Goal: Navigation & Orientation: Go to known website

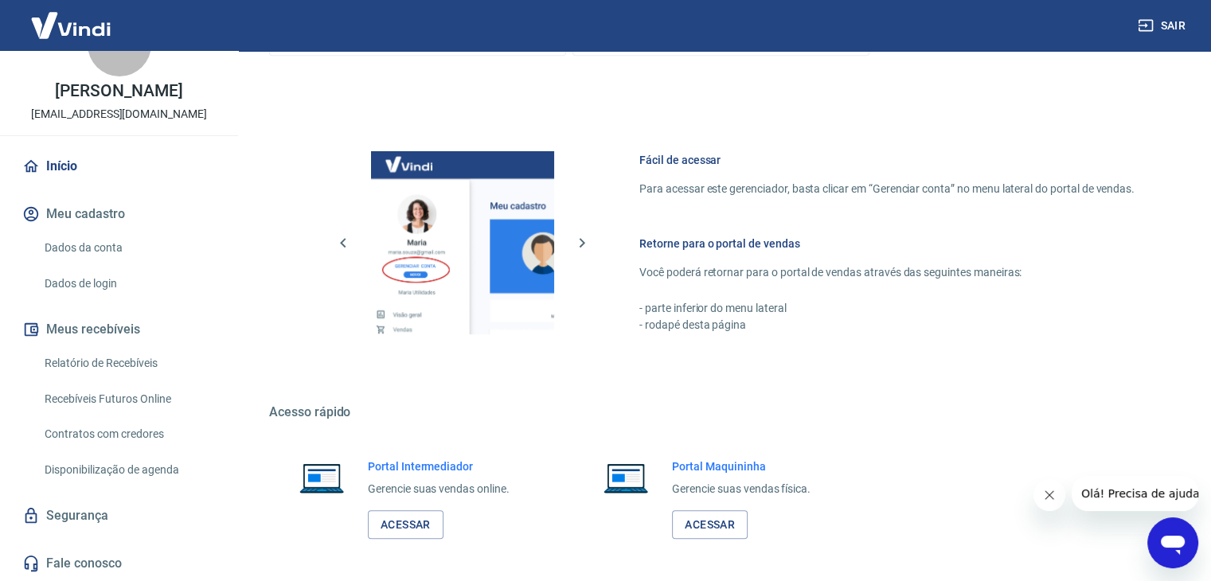
scroll to position [841, 0]
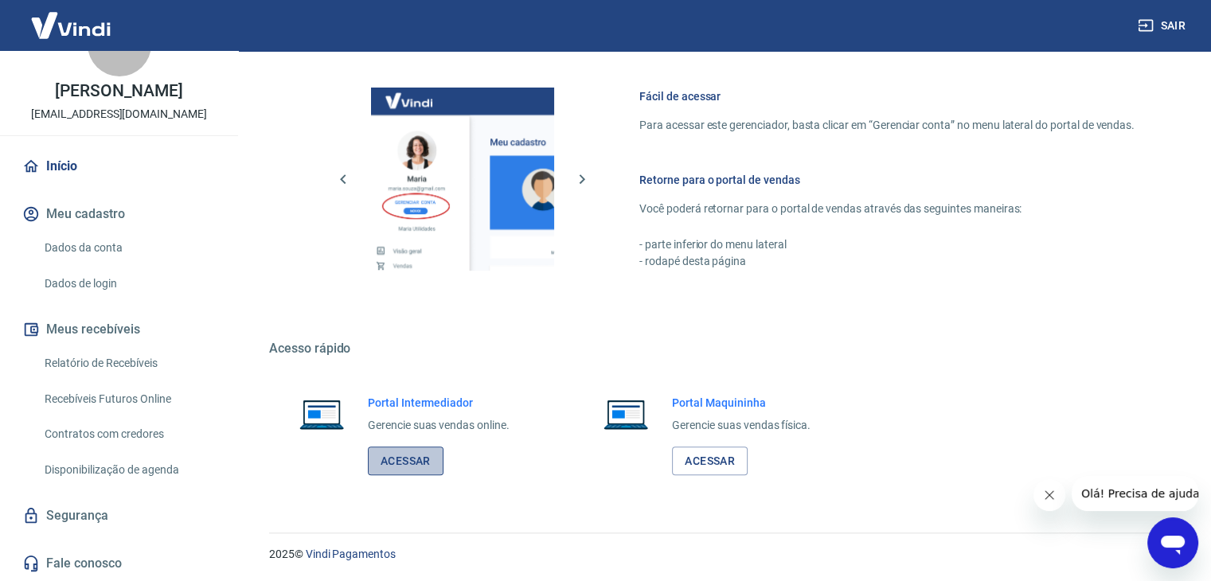
click at [420, 470] on link "Acessar" at bounding box center [406, 461] width 76 height 29
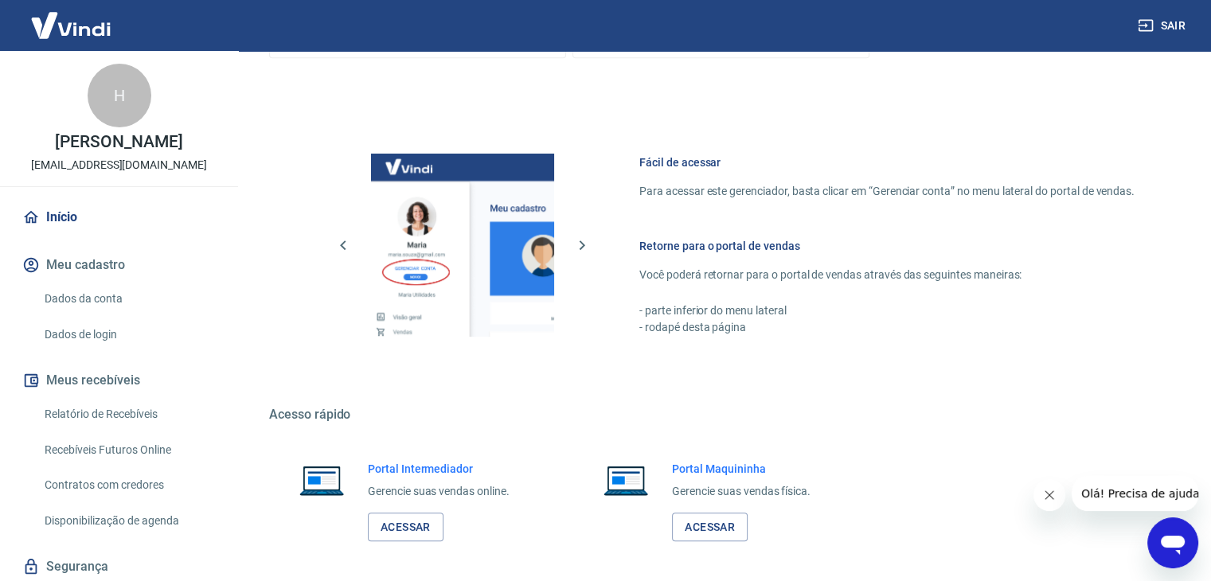
scroll to position [841, 0]
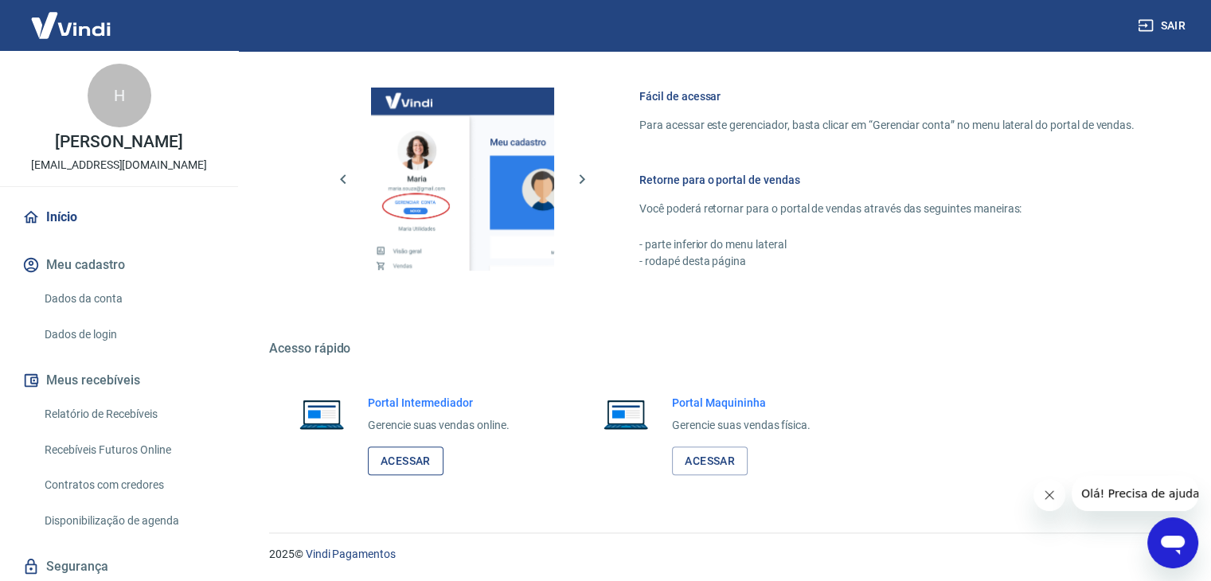
click at [406, 465] on link "Acessar" at bounding box center [406, 461] width 76 height 29
